Goal: Navigation & Orientation: Go to known website

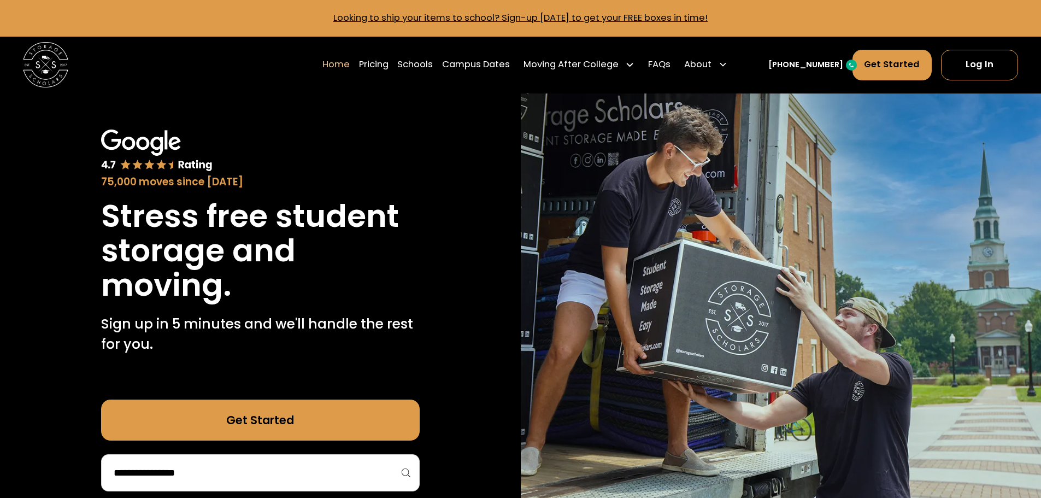
click at [43, 60] on img "home" at bounding box center [45, 64] width 45 height 45
drag, startPoint x: 0, startPoint y: 0, endPoint x: 365, endPoint y: 106, distance: 379.6
click at [365, 106] on div "75,000 moves since [DATE] Stress free student storage and moving. Sign up in 5 …" at bounding box center [260, 310] width 521 height 434
